Goal: Share content

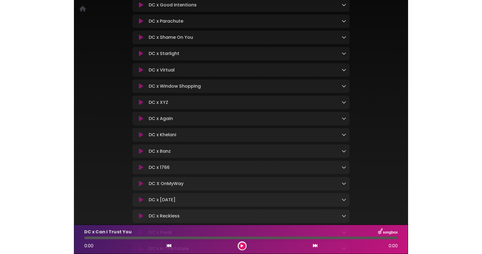
scroll to position [146, 0]
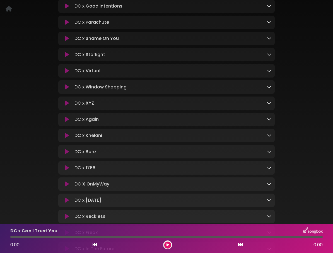
click at [66, 89] on icon at bounding box center [67, 87] width 4 height 6
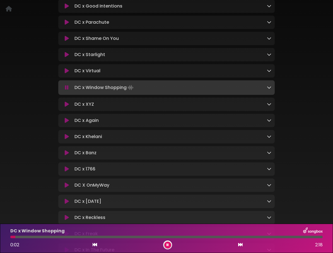
click at [62, 85] on button at bounding box center [67, 88] width 11 height 6
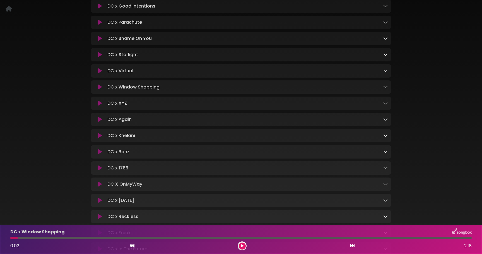
scroll to position [0, 0]
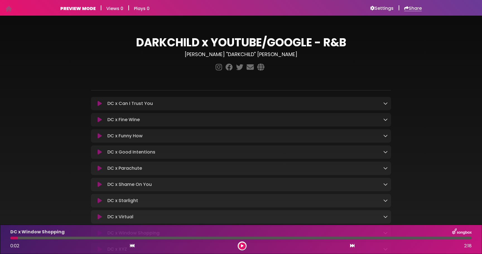
click at [333, 9] on h6 "Share" at bounding box center [413, 9] width 18 height 6
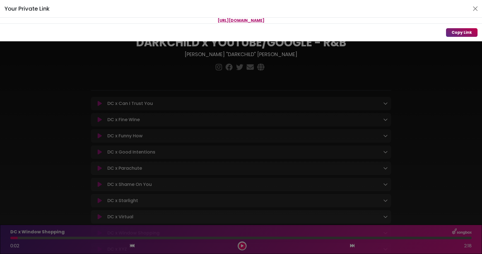
click at [333, 30] on button "Copy Link" at bounding box center [462, 32] width 32 height 9
drag, startPoint x: 174, startPoint y: 19, endPoint x: 312, endPoint y: 19, distance: 137.4
click at [312, 19] on p "[URL][DOMAIN_NAME]" at bounding box center [241, 21] width 482 height 6
copy span "[URL][DOMAIN_NAME]"
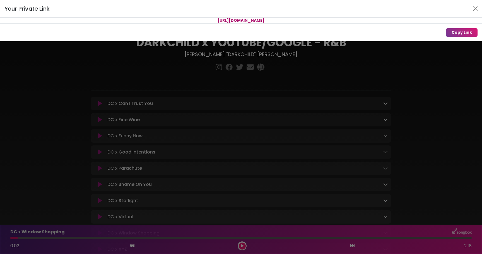
click at [80, 84] on div "Your Private Link https://songbox.com/s/5a9ad739-93d6-4f18-b7bc-b66ec774bf45 Co…" at bounding box center [241, 127] width 482 height 254
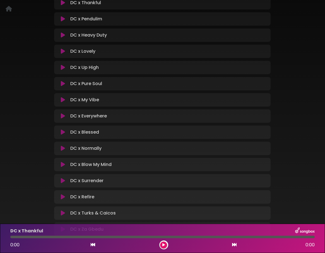
scroll to position [128, 0]
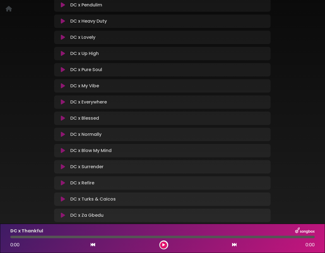
drag, startPoint x: 170, startPoint y: 185, endPoint x: 163, endPoint y: 209, distance: 24.7
click at [163, 207] on div "DC x Thankful Loading Track... Your Feedback Name Email" at bounding box center [162, 102] width 216 height 240
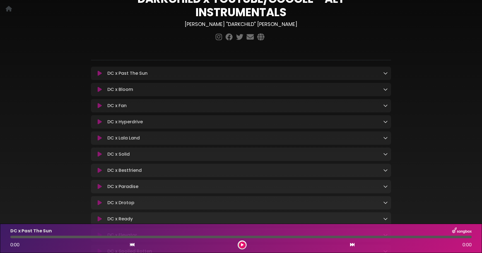
scroll to position [43, 0]
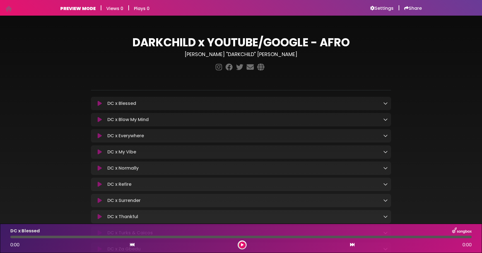
click at [384, 101] on icon at bounding box center [385, 103] width 4 height 4
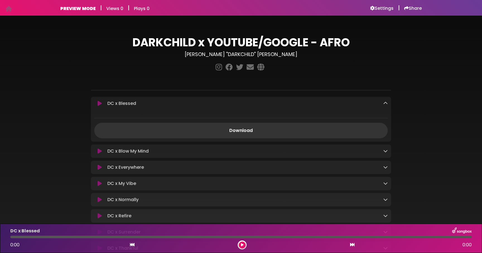
click at [384, 101] on icon at bounding box center [385, 103] width 4 height 4
